Goal: Use online tool/utility: Use online tool/utility

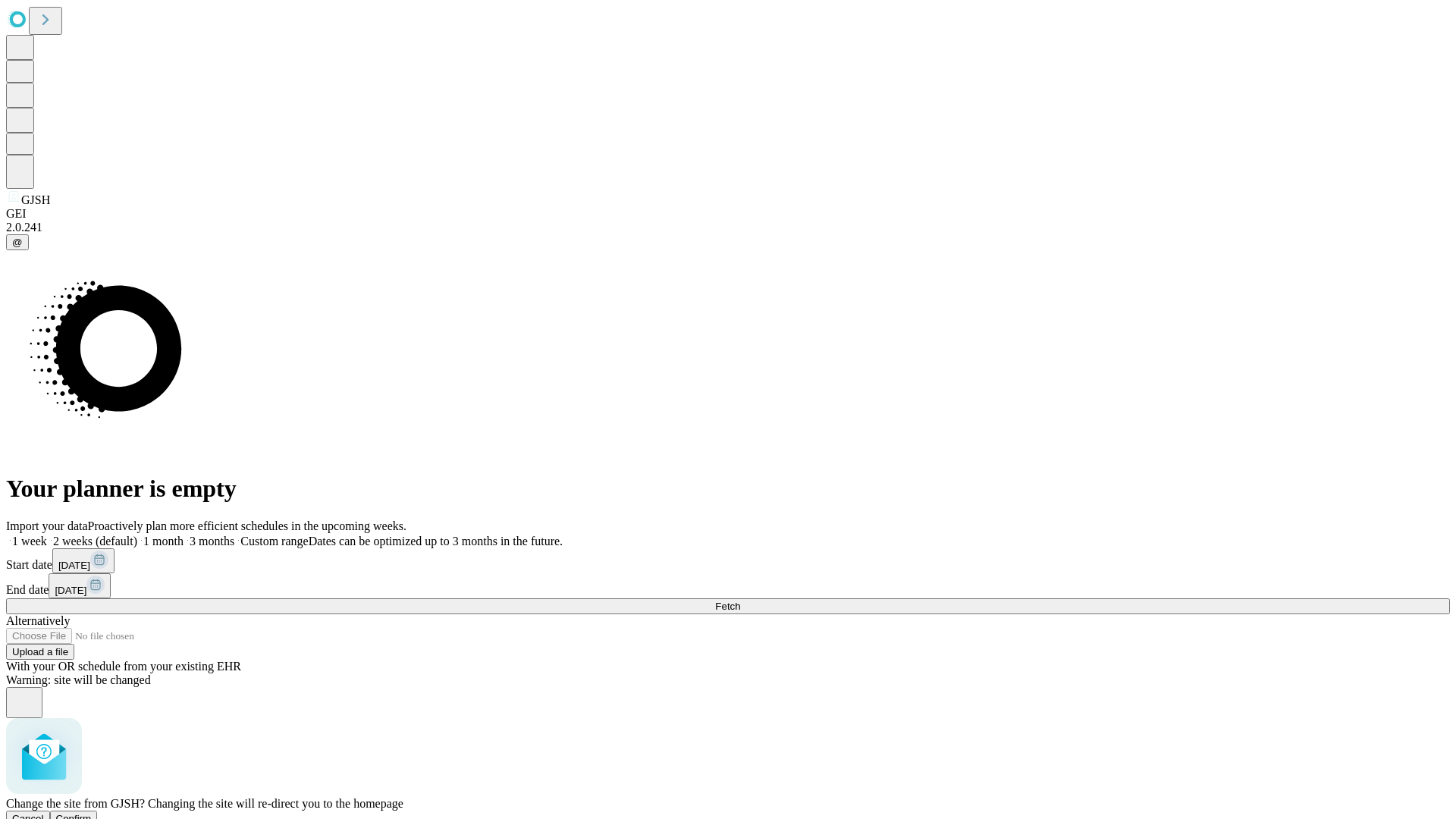
click at [92, 812] on span "Confirm" at bounding box center [73, 818] width 36 height 12
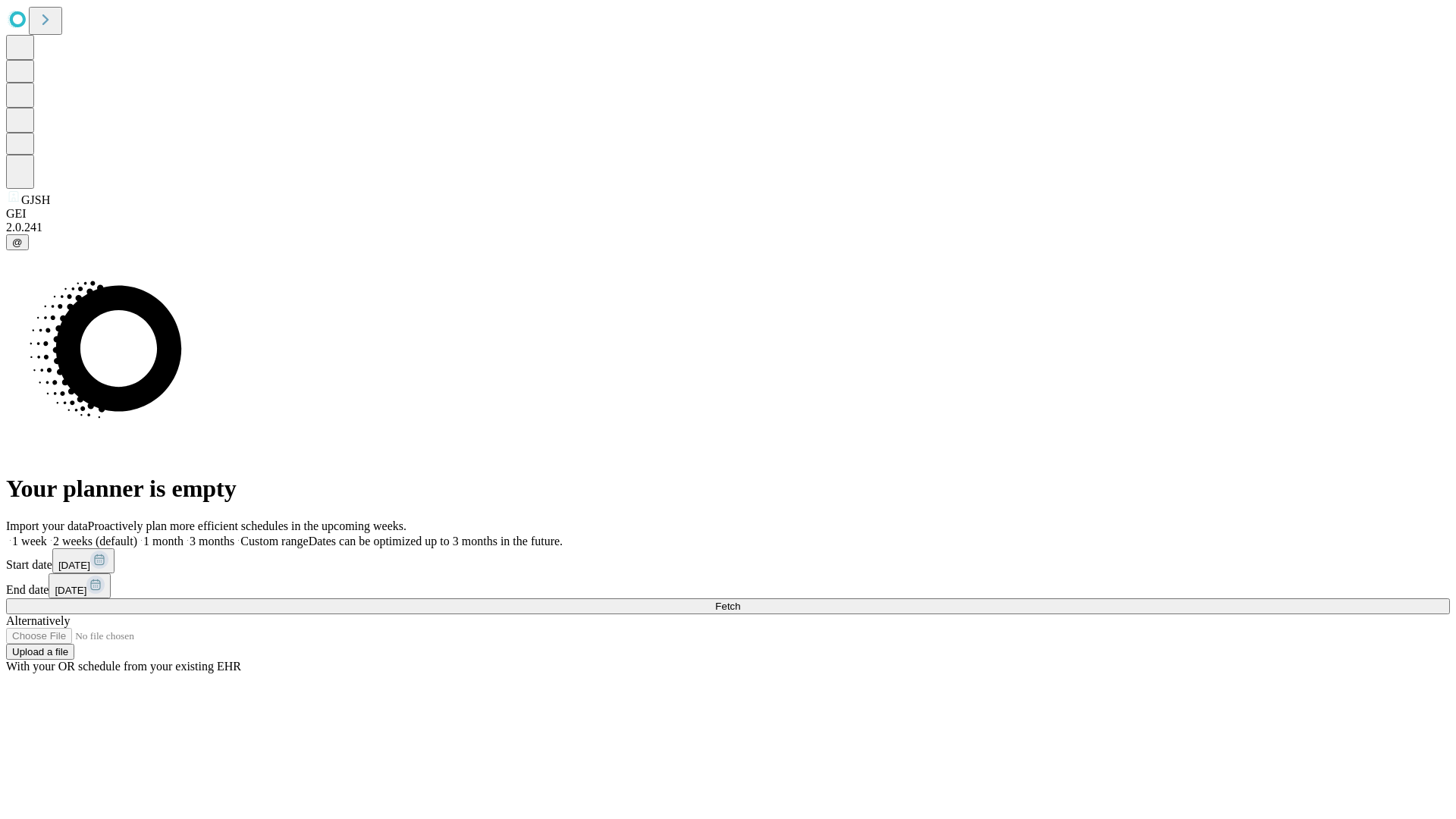
click at [47, 535] on label "1 week" at bounding box center [26, 540] width 41 height 13
click at [740, 600] on span "Fetch" at bounding box center [728, 606] width 25 height 12
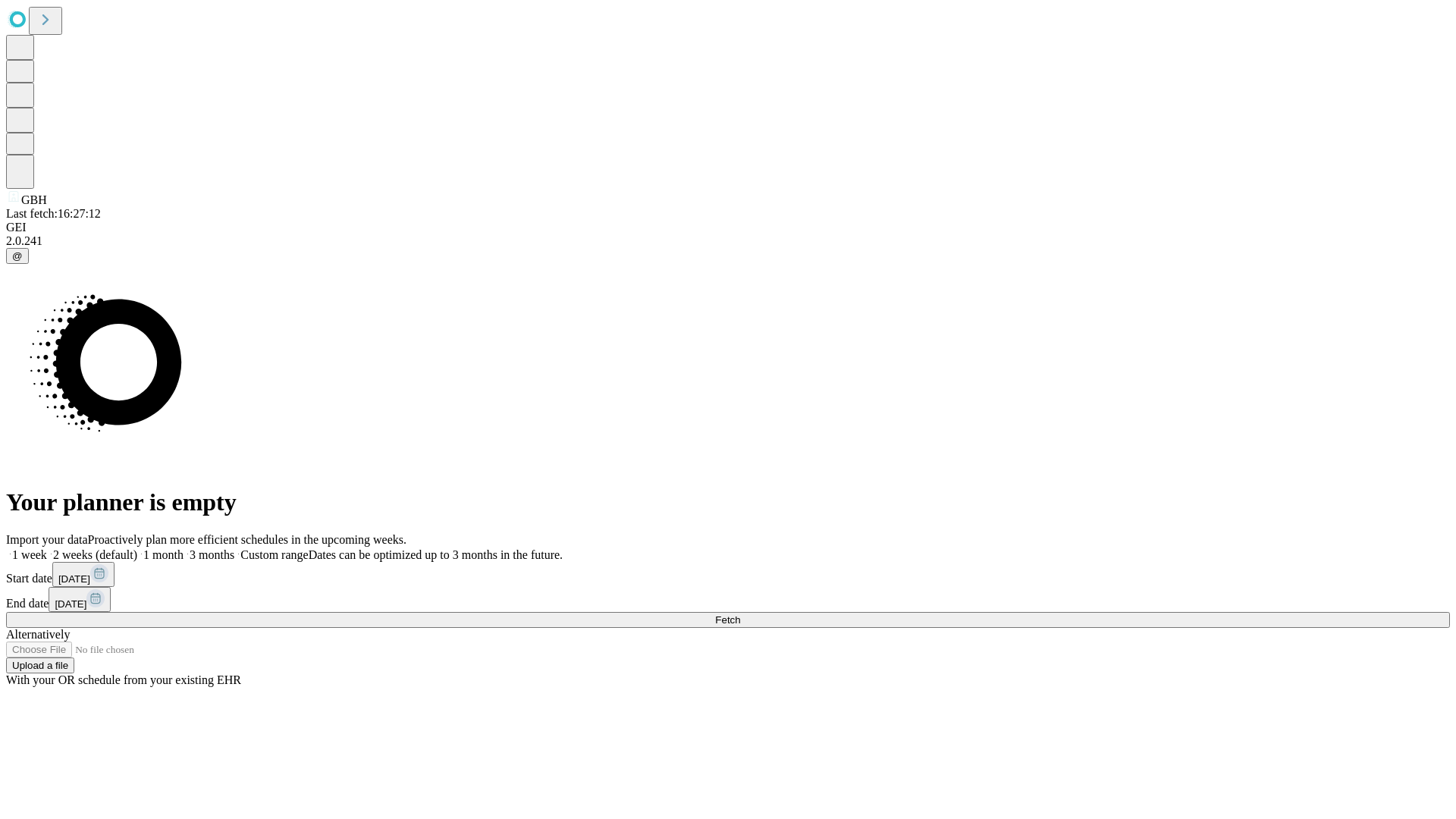
click at [740, 614] on span "Fetch" at bounding box center [728, 620] width 25 height 12
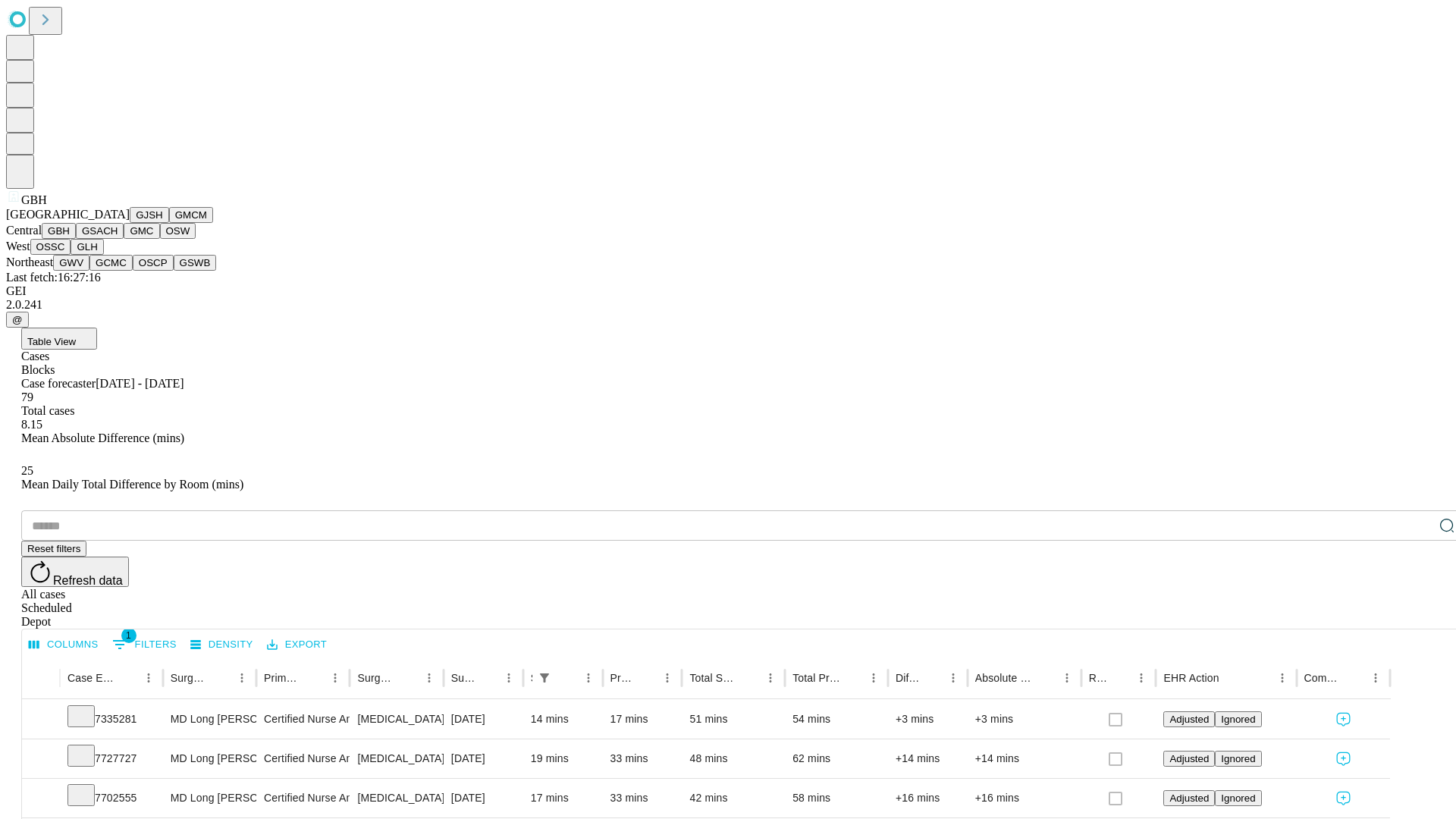
click at [118, 239] on button "GSACH" at bounding box center [99, 230] width 48 height 16
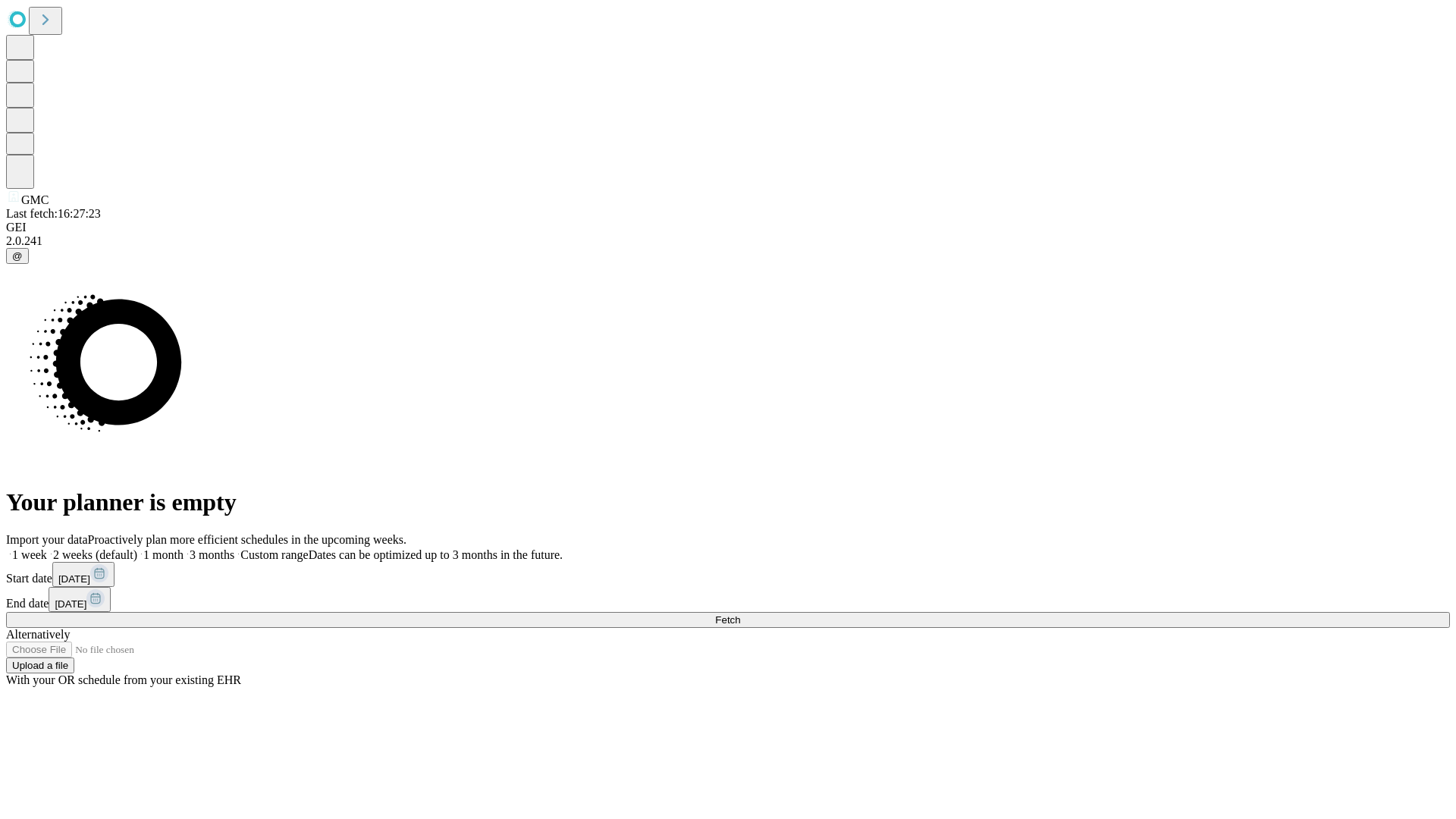
click at [47, 548] on label "1 week" at bounding box center [26, 554] width 41 height 13
click at [740, 614] on span "Fetch" at bounding box center [728, 620] width 25 height 12
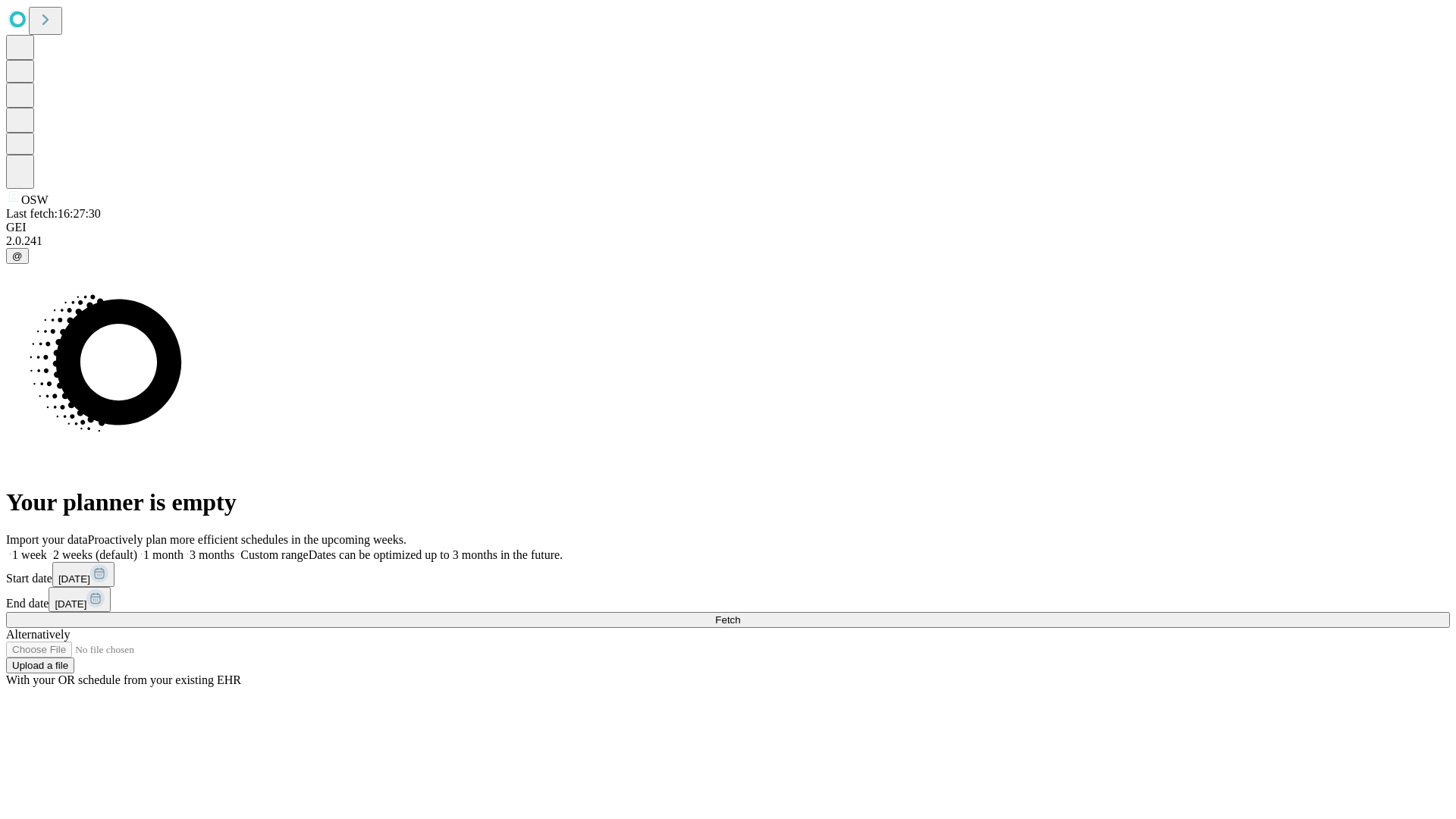
click at [47, 548] on label "1 week" at bounding box center [26, 554] width 41 height 13
click at [740, 614] on span "Fetch" at bounding box center [728, 620] width 25 height 12
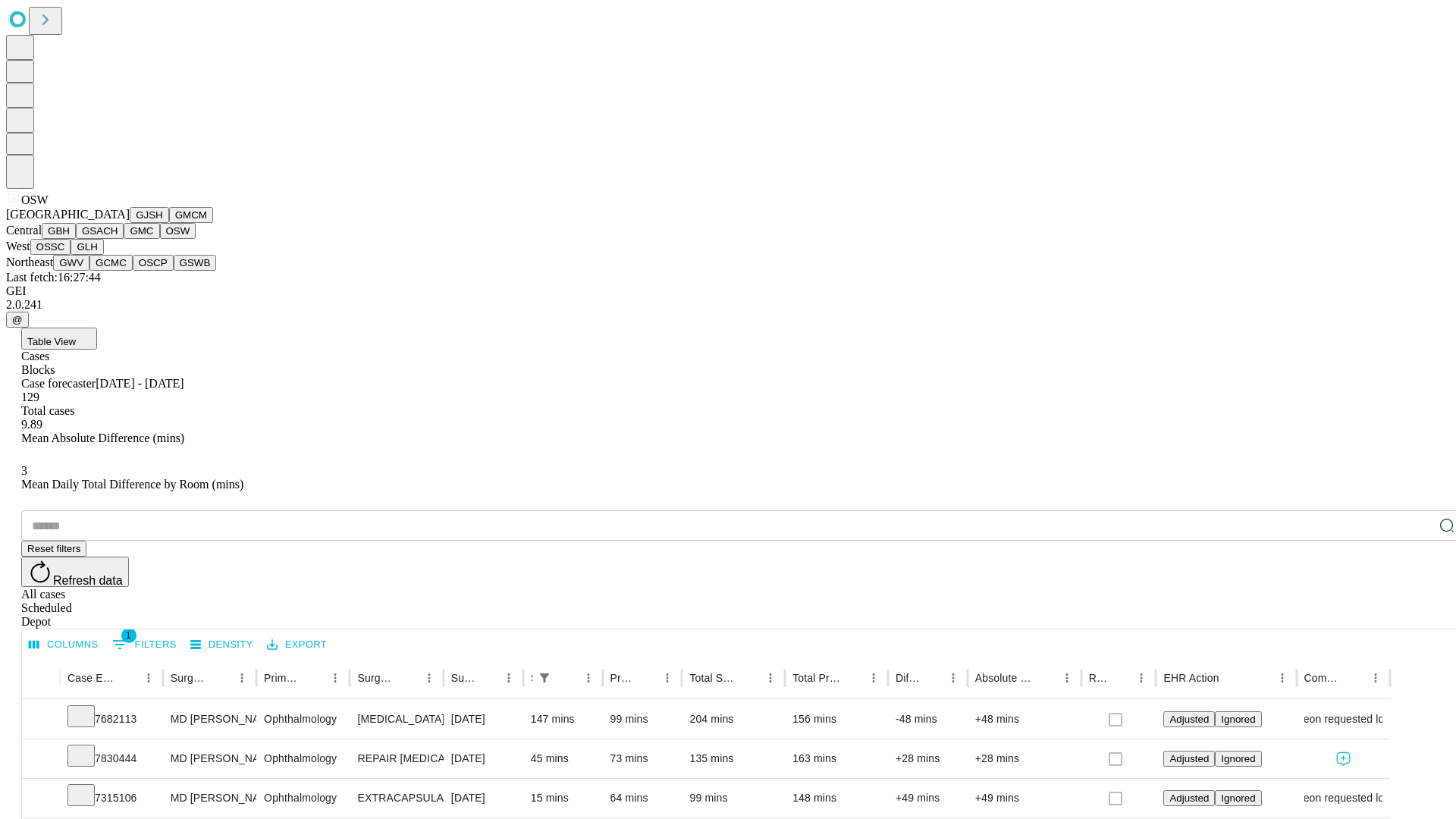
click at [71, 254] on button "OSSC" at bounding box center [50, 246] width 41 height 16
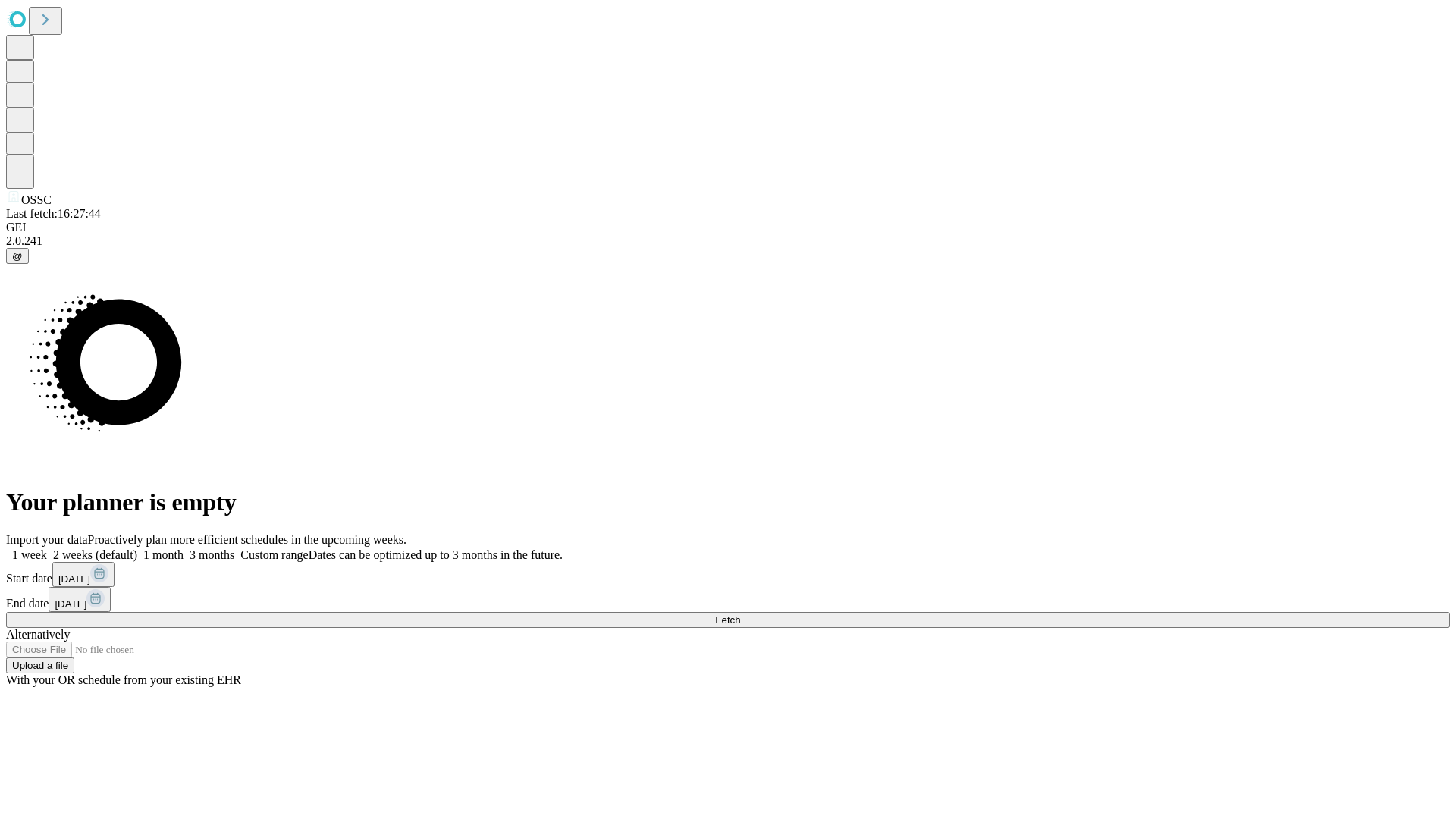
click at [47, 548] on label "1 week" at bounding box center [26, 554] width 41 height 13
click at [740, 614] on span "Fetch" at bounding box center [728, 620] width 25 height 12
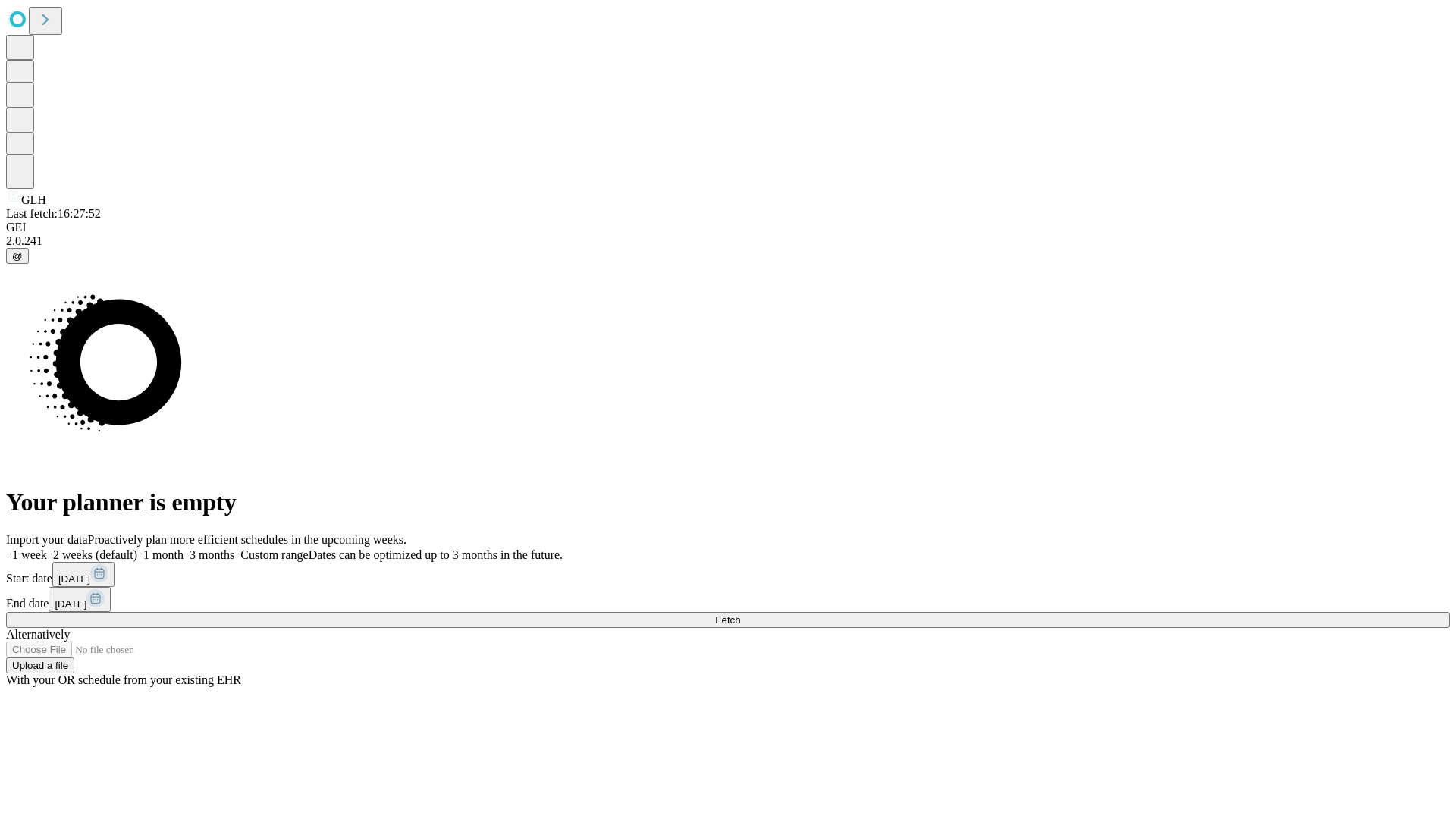
click at [47, 548] on label "1 week" at bounding box center [26, 554] width 41 height 13
click at [740, 614] on span "Fetch" at bounding box center [728, 620] width 25 height 12
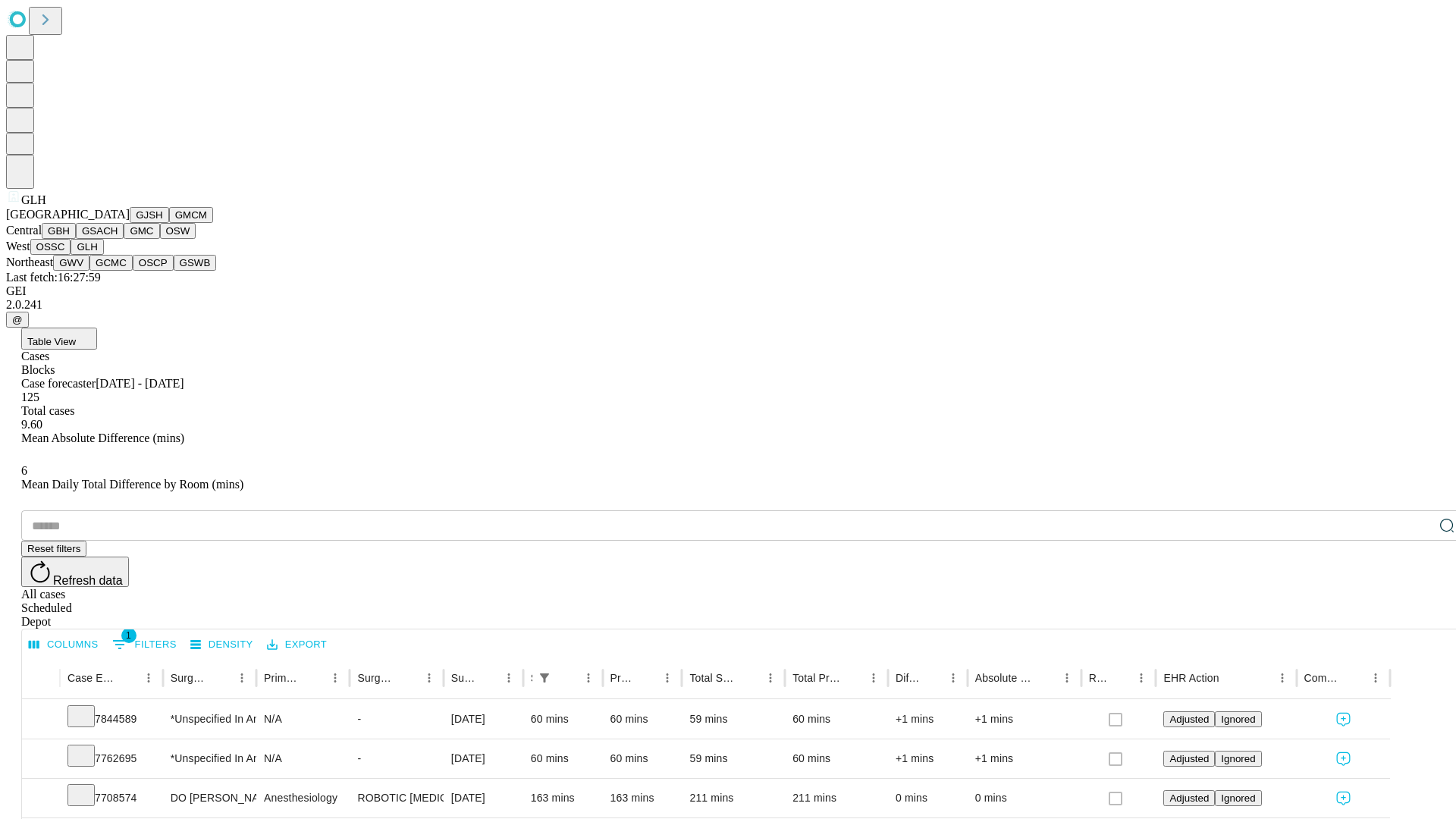
click at [89, 271] on button "GWV" at bounding box center [72, 262] width 37 height 16
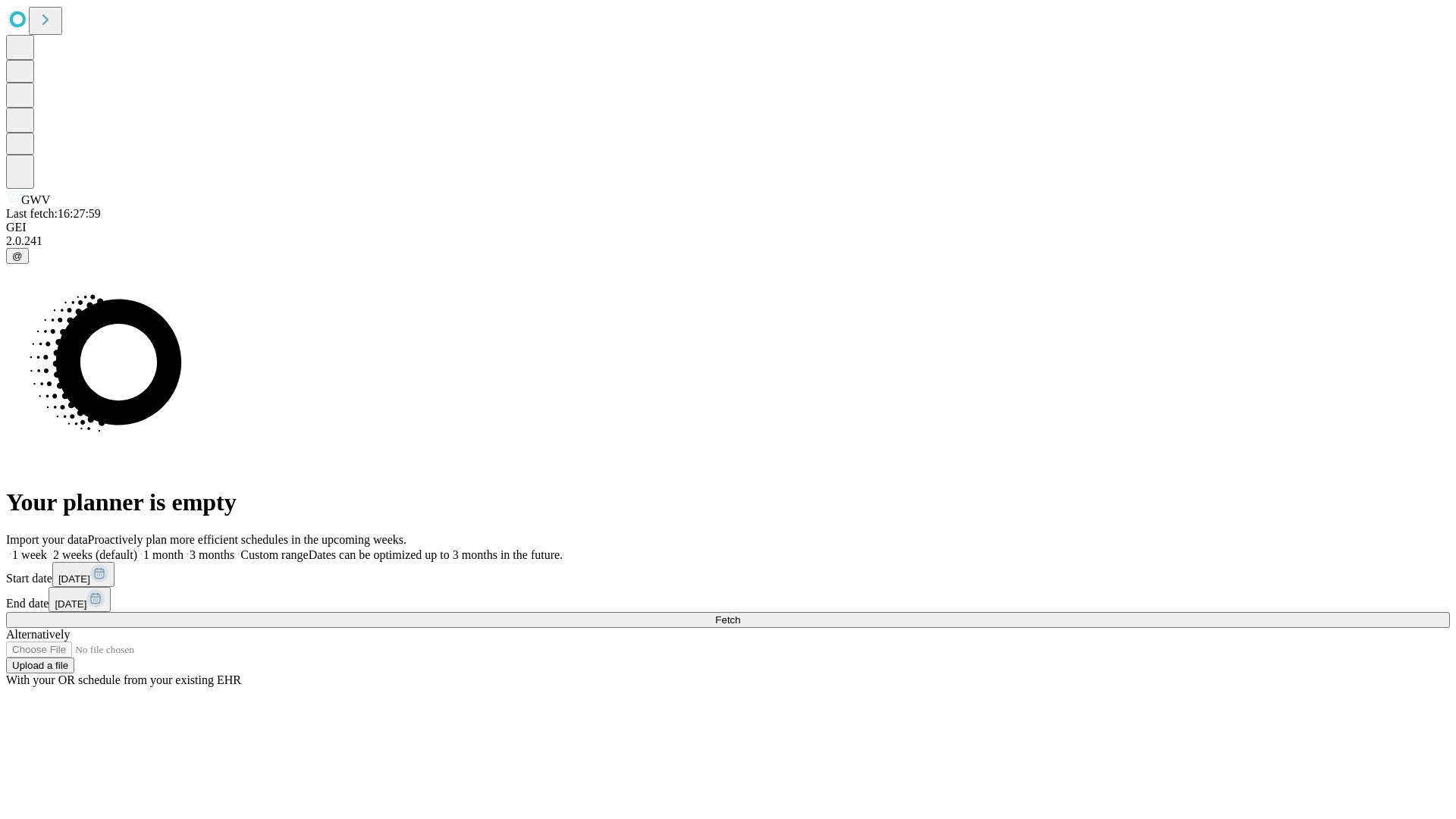
click at [47, 548] on label "1 week" at bounding box center [26, 554] width 41 height 13
click at [740, 614] on span "Fetch" at bounding box center [728, 620] width 25 height 12
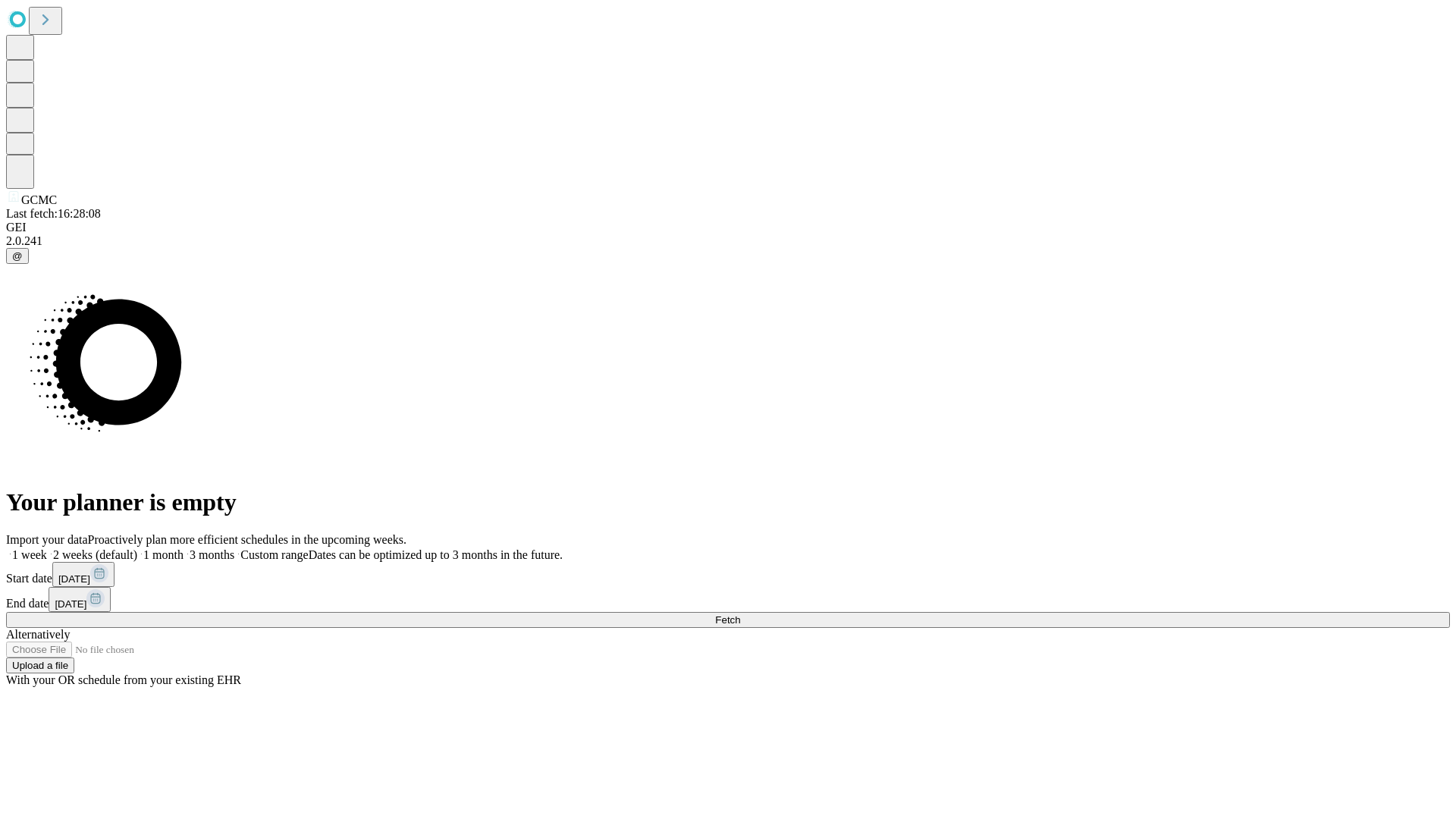
click at [740, 614] on span "Fetch" at bounding box center [728, 620] width 25 height 12
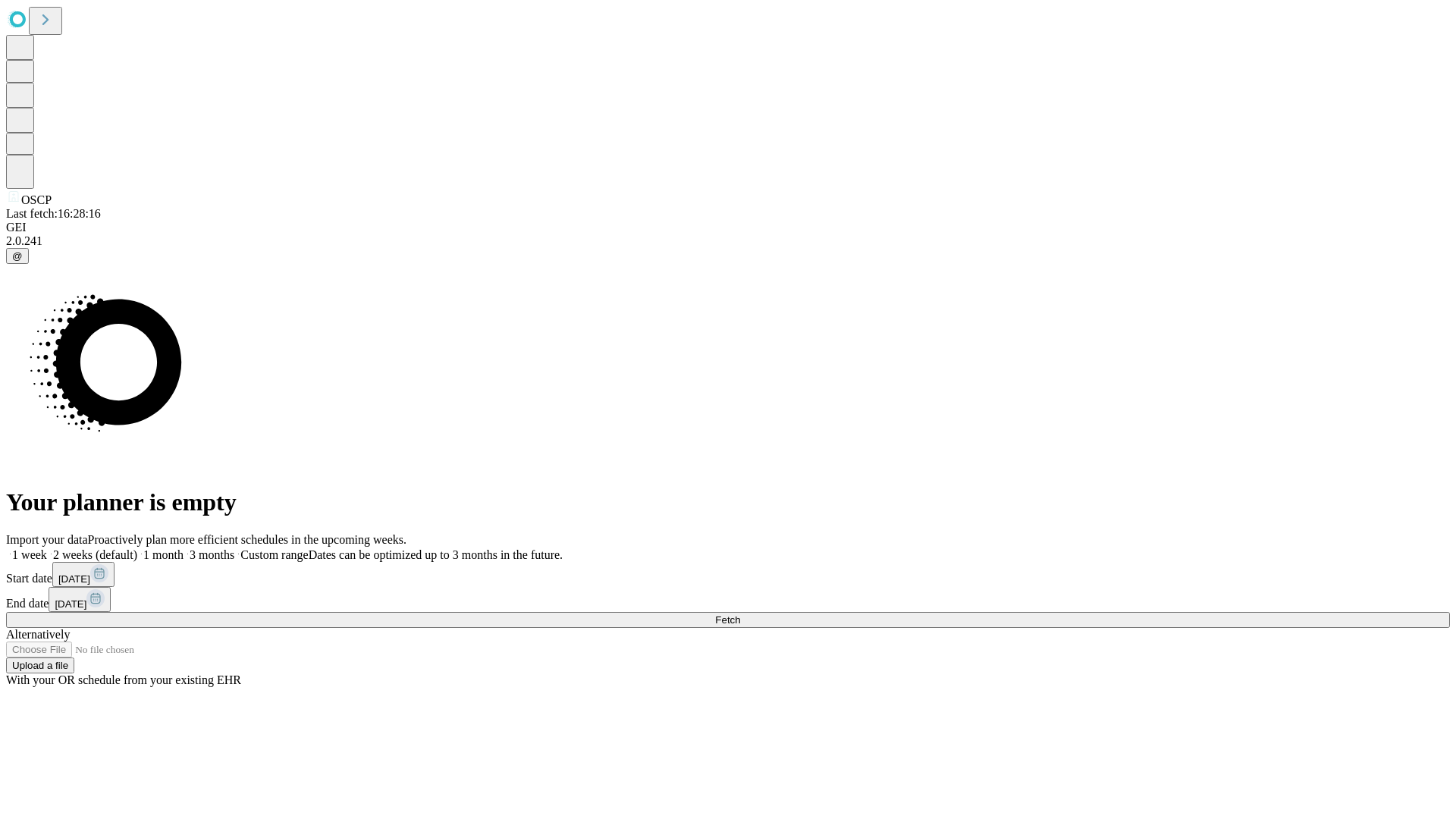
click at [47, 548] on label "1 week" at bounding box center [26, 554] width 41 height 13
click at [740, 614] on span "Fetch" at bounding box center [728, 620] width 25 height 12
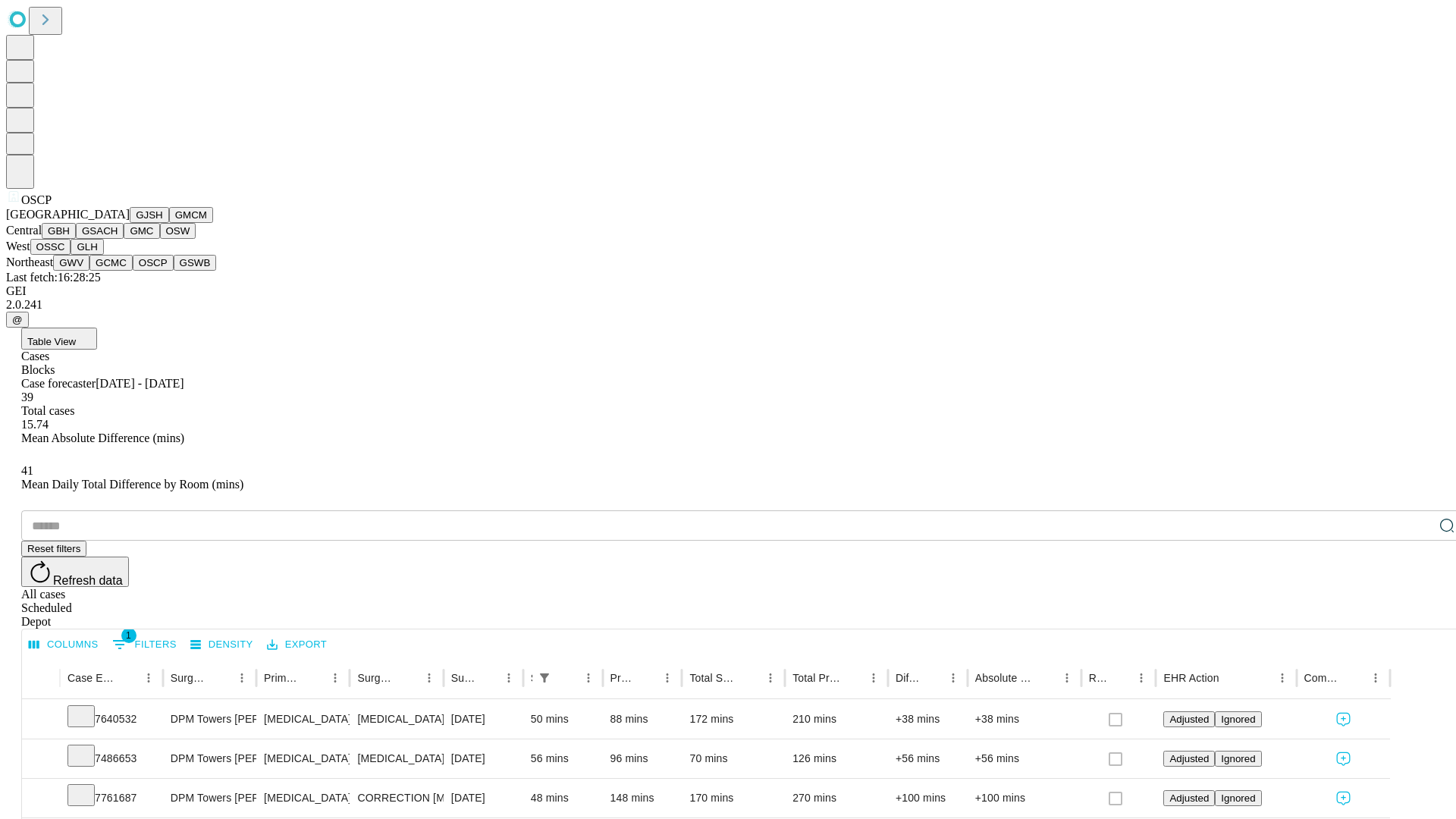
click at [174, 271] on button "GSWB" at bounding box center [195, 262] width 43 height 16
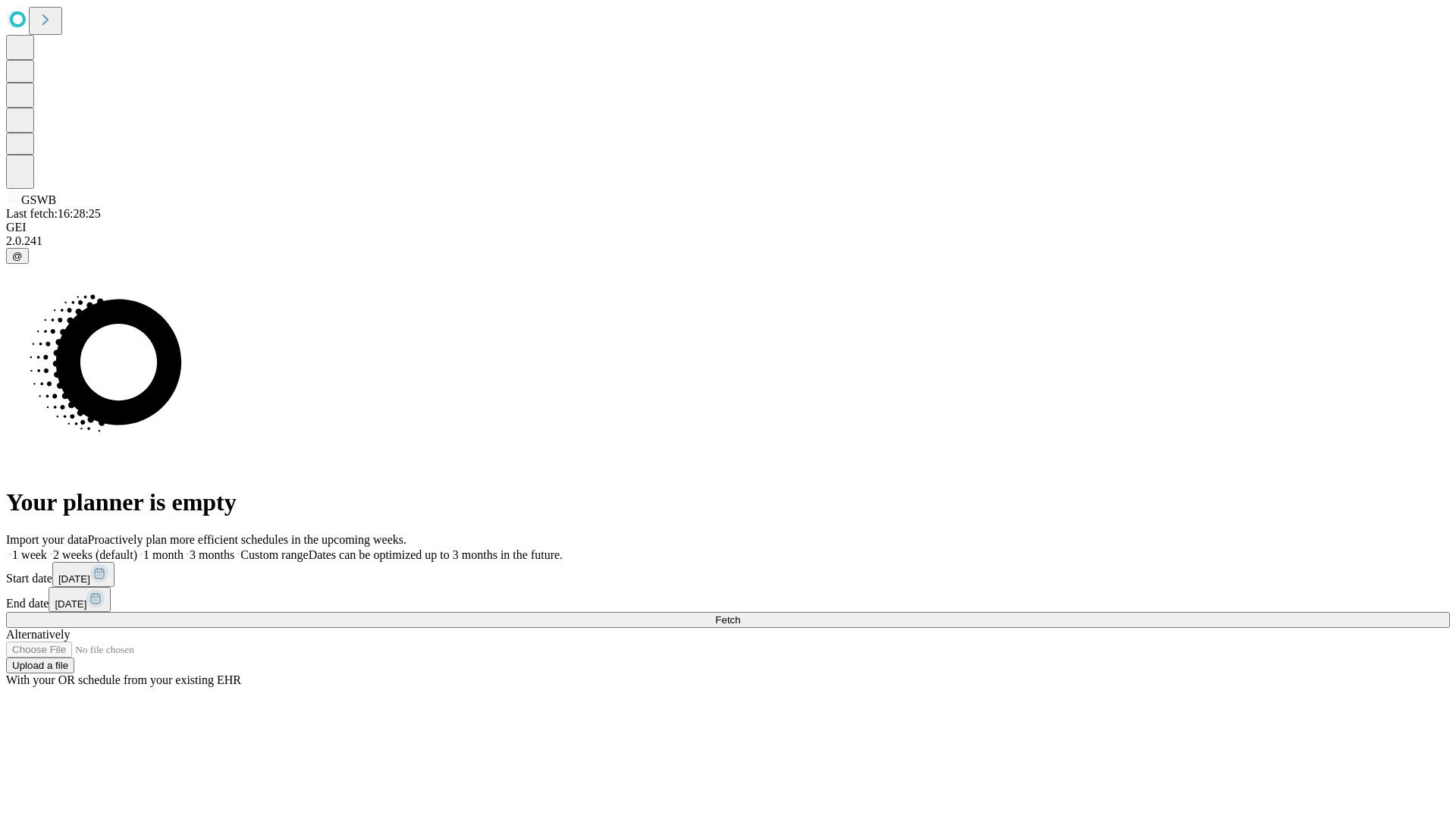
click at [47, 548] on label "1 week" at bounding box center [26, 554] width 41 height 13
click at [740, 614] on span "Fetch" at bounding box center [728, 620] width 25 height 12
